Goal: Task Accomplishment & Management: Complete application form

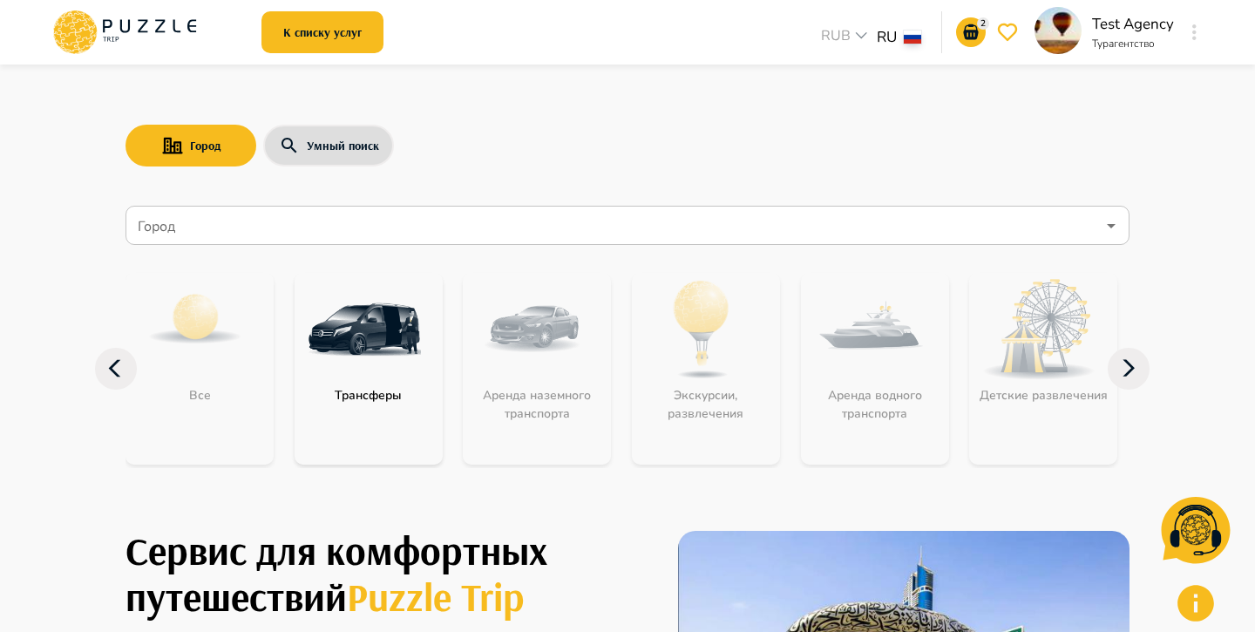
click at [1201, 26] on div at bounding box center [1194, 32] width 20 height 31
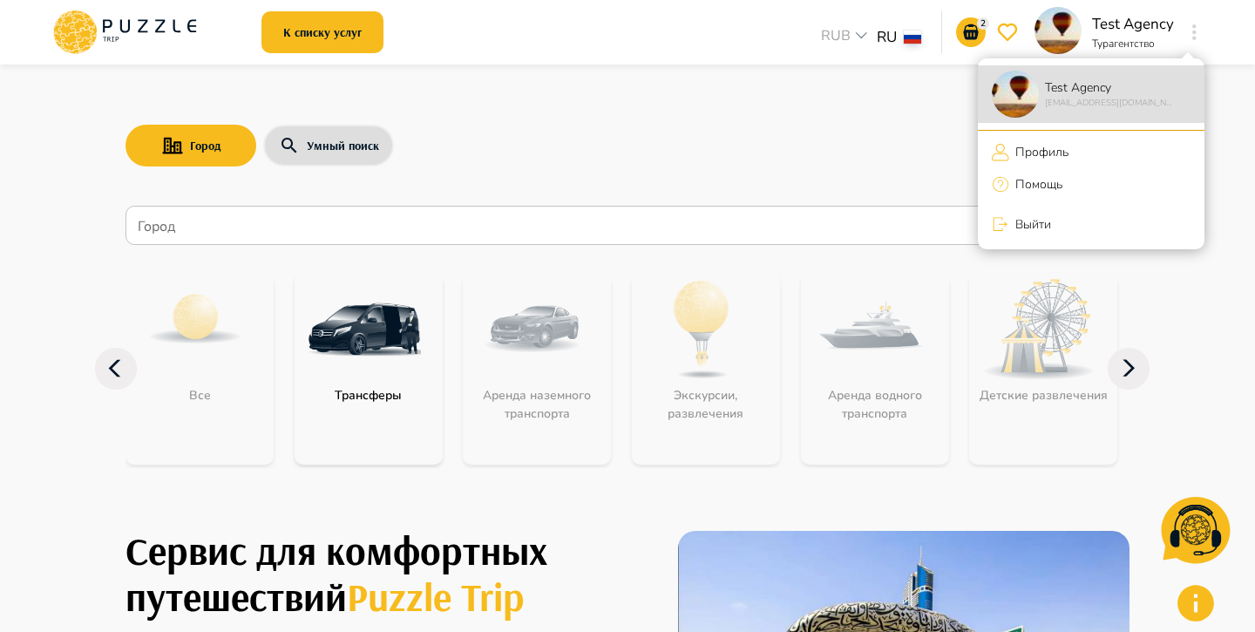
click at [1073, 226] on li "Выйти" at bounding box center [1091, 224] width 227 height 37
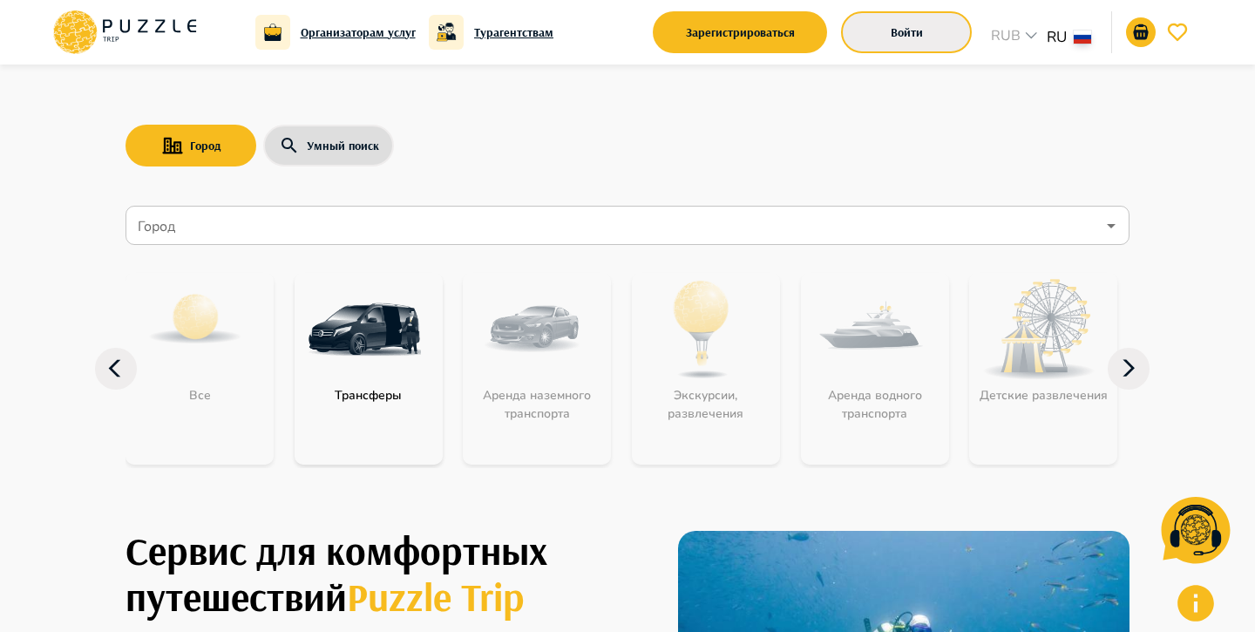
click at [930, 25] on button "Войти" at bounding box center [906, 32] width 131 height 42
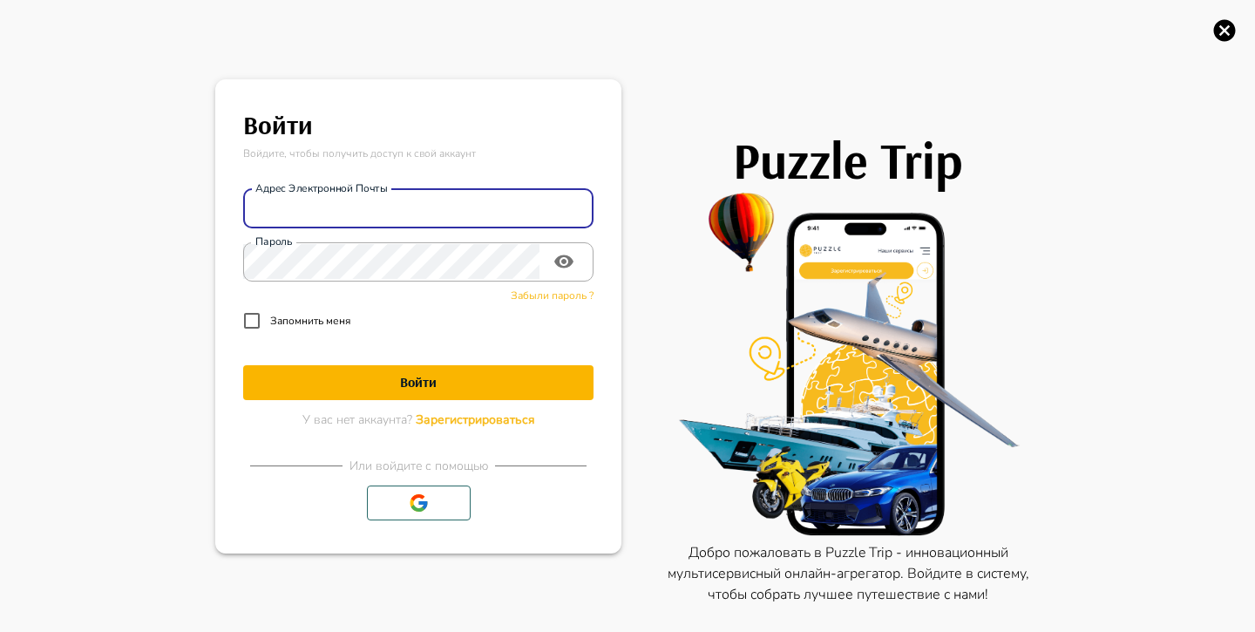
click at [550, 207] on input "Адрес электронной почты" at bounding box center [418, 208] width 350 height 35
type input "*"
type input "**********"
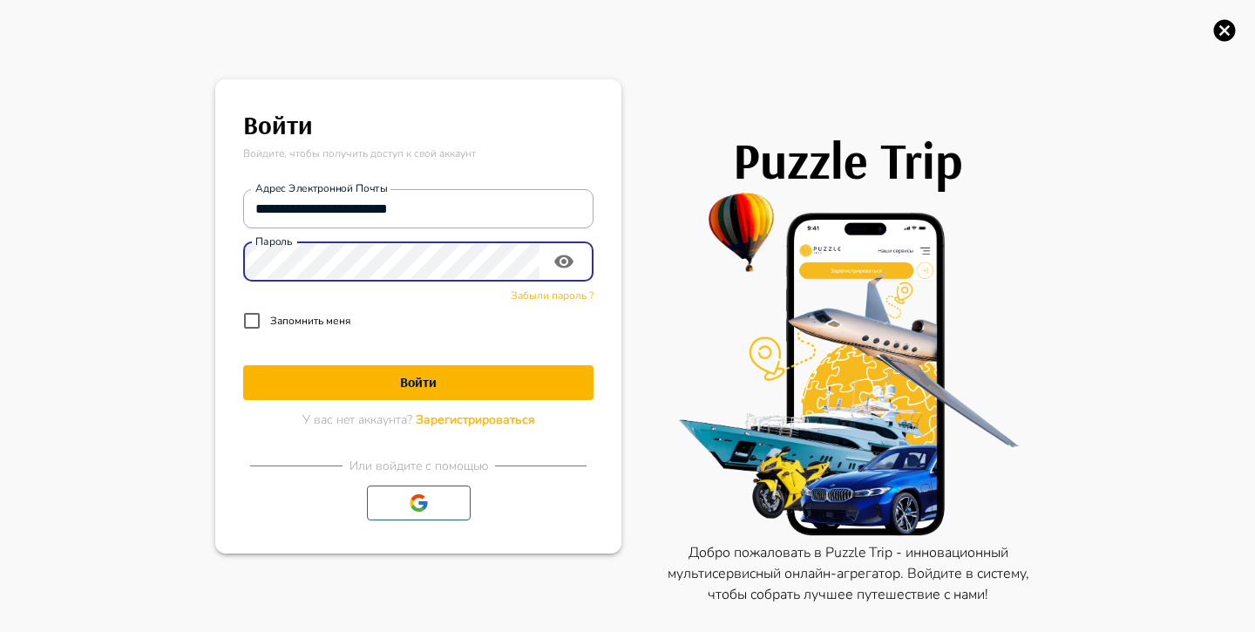
click at [243, 365] on button "Войти" at bounding box center [418, 382] width 350 height 35
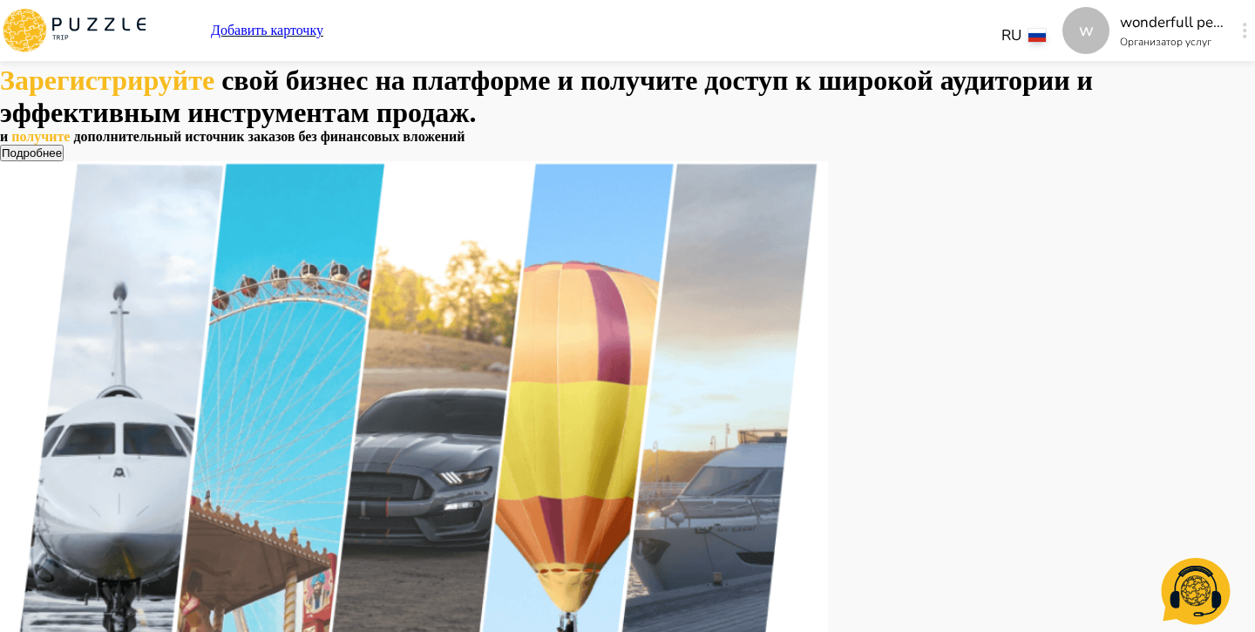
click at [1242, 26] on icon "button" at bounding box center [1244, 31] width 4 height 16
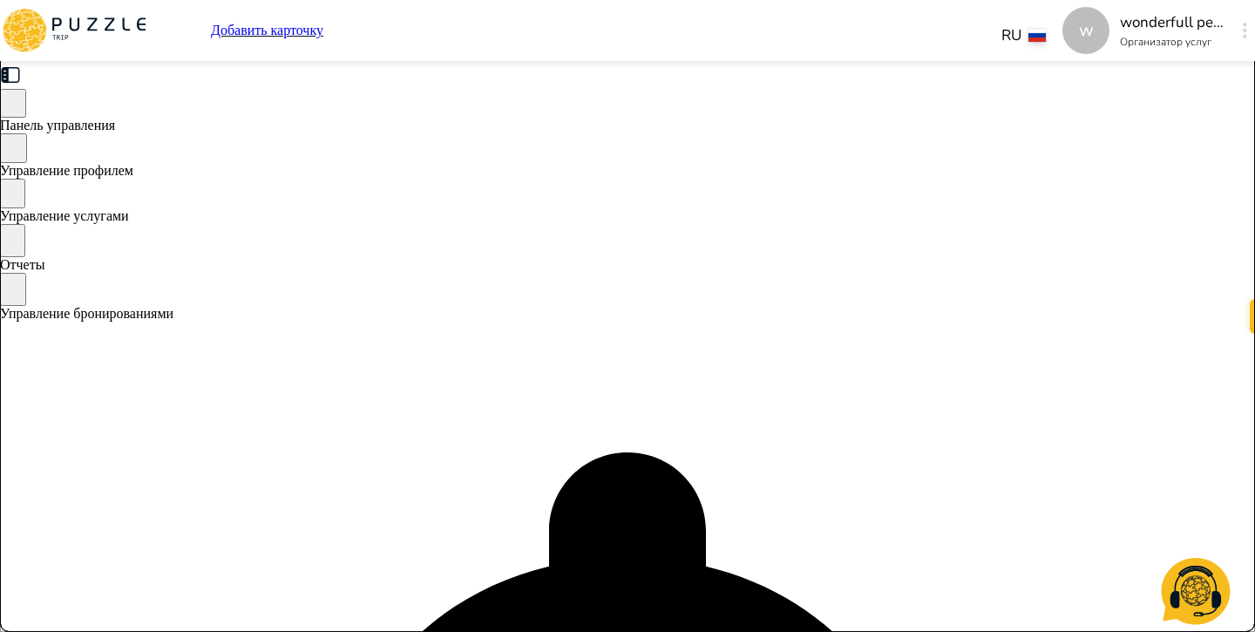
click at [323, 34] on p "Добавить карточку" at bounding box center [267, 31] width 112 height 16
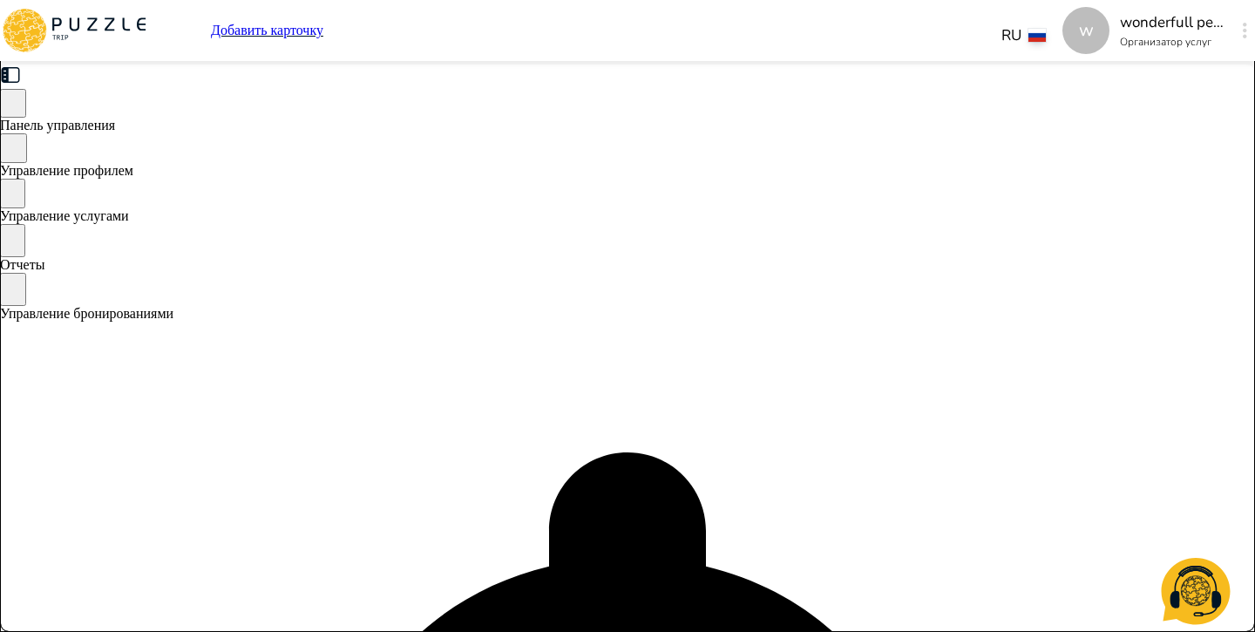
type textarea "*"
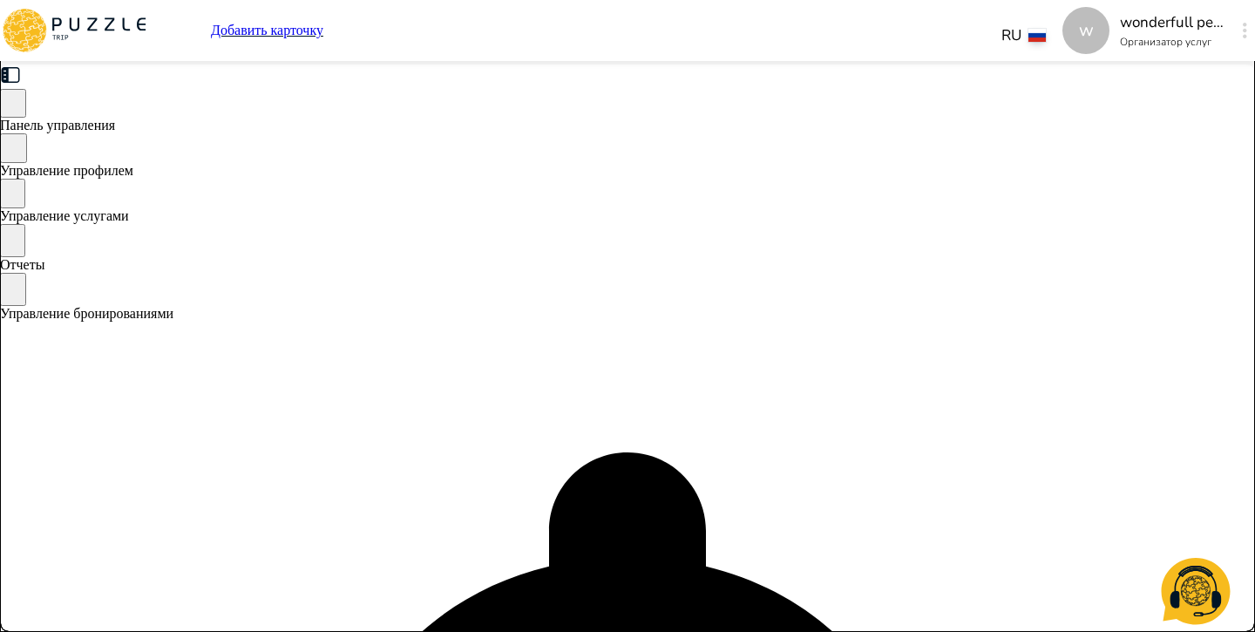
type textarea "*"
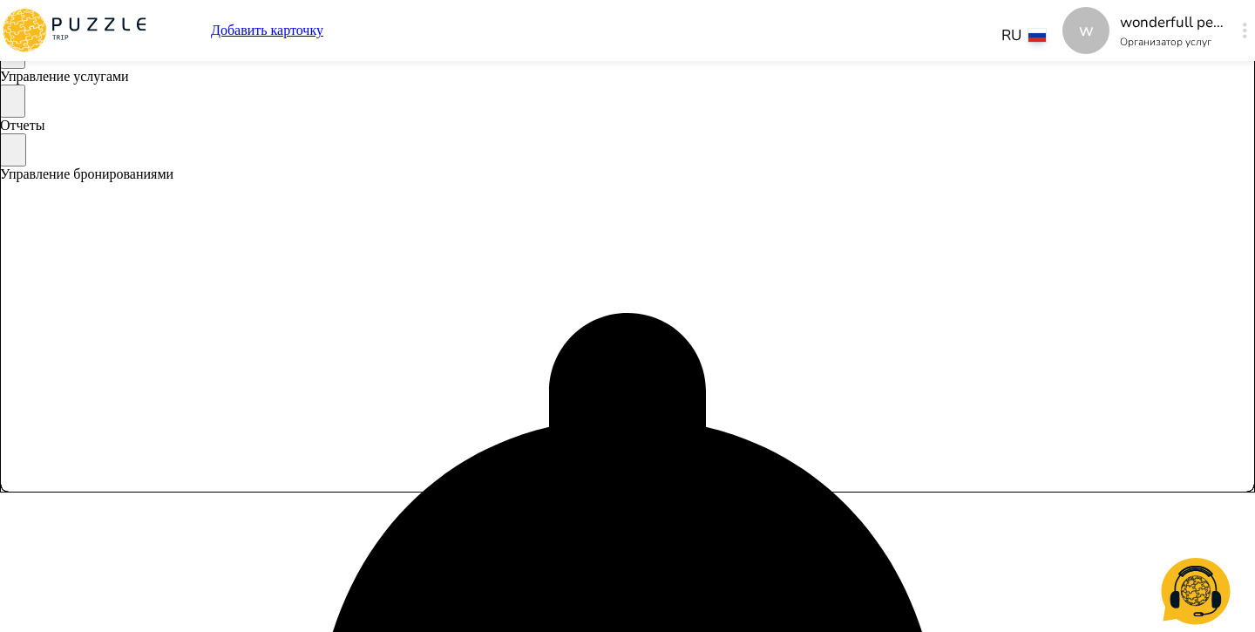
type textarea "*"
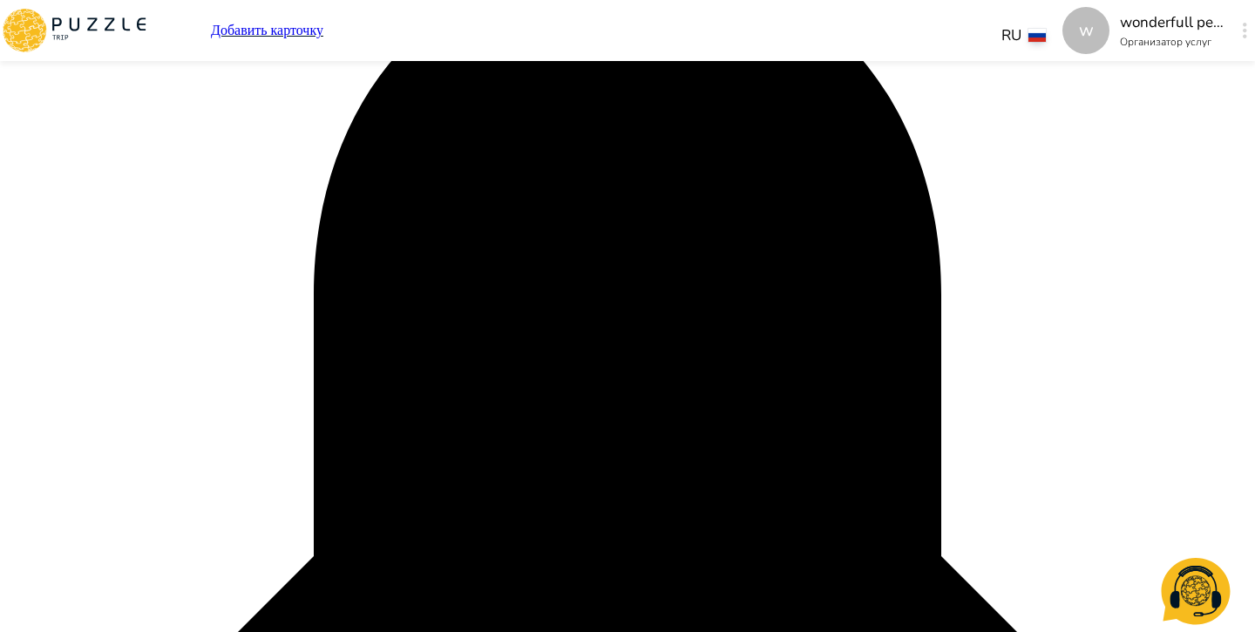
type textarea "*"
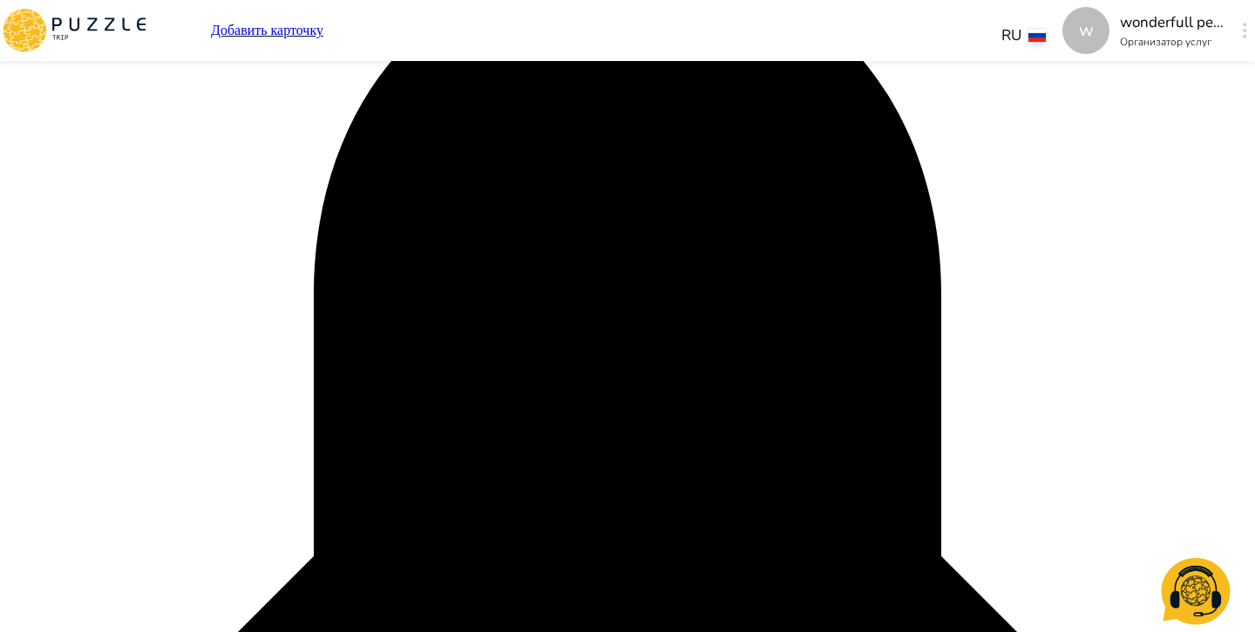
type textarea "*"
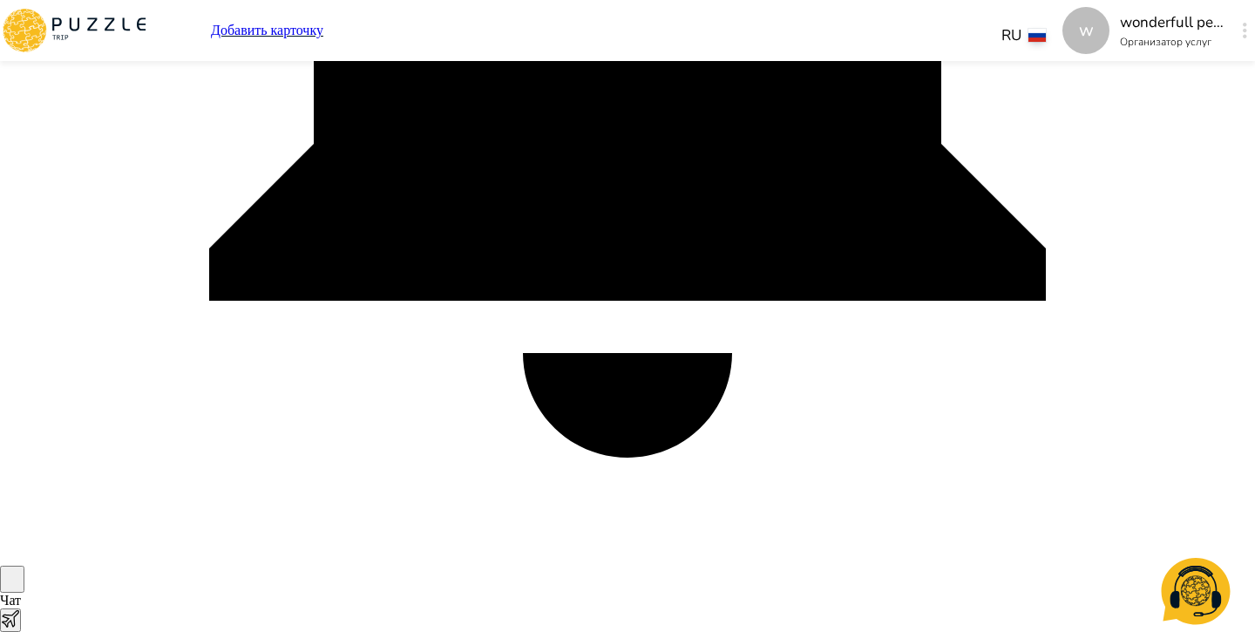
scroll to position [85, 0]
